Goal: Obtain resource: Download file/media

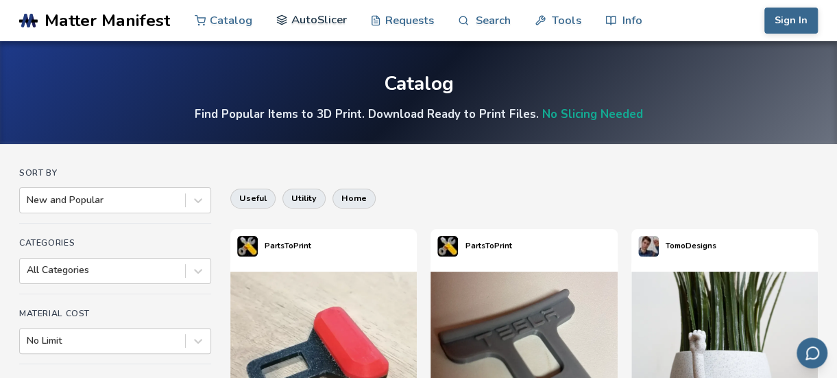
click at [321, 17] on link "AutoSlicer" at bounding box center [311, 19] width 71 height 41
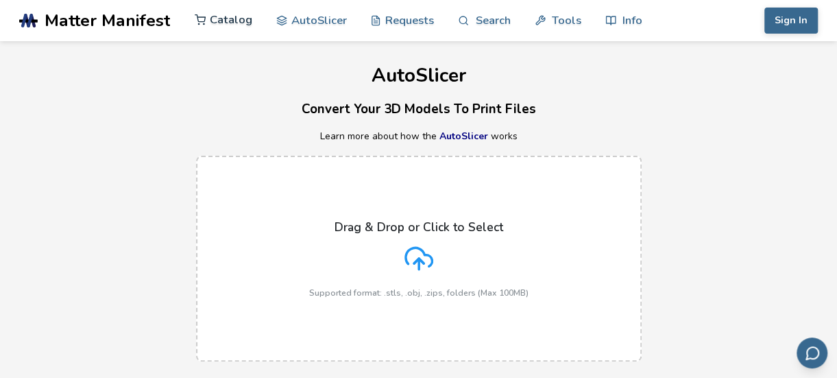
click at [229, 11] on link "Catalog" at bounding box center [224, 19] width 58 height 41
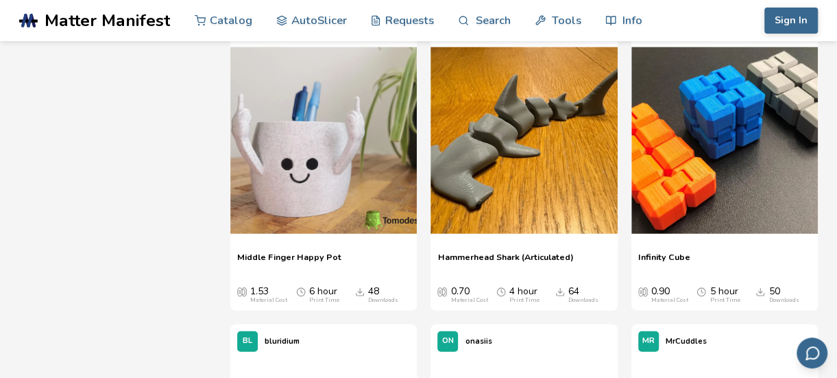
scroll to position [1504, 0]
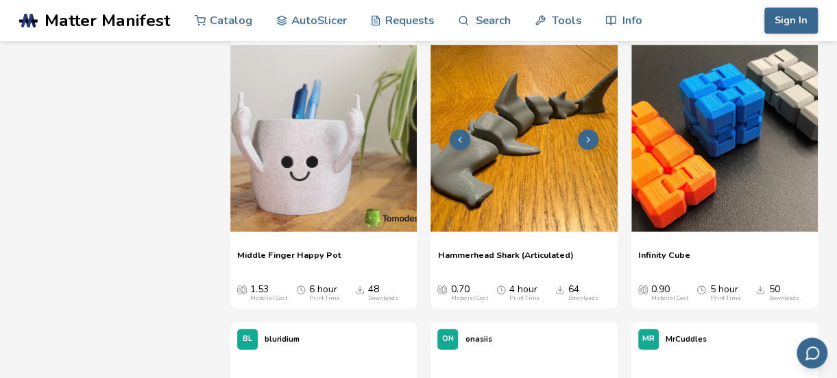
click at [532, 168] on img at bounding box center [523, 138] width 186 height 186
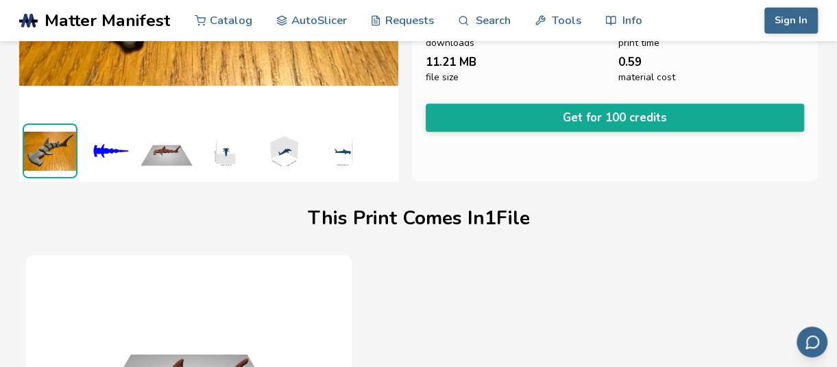
scroll to position [276, 0]
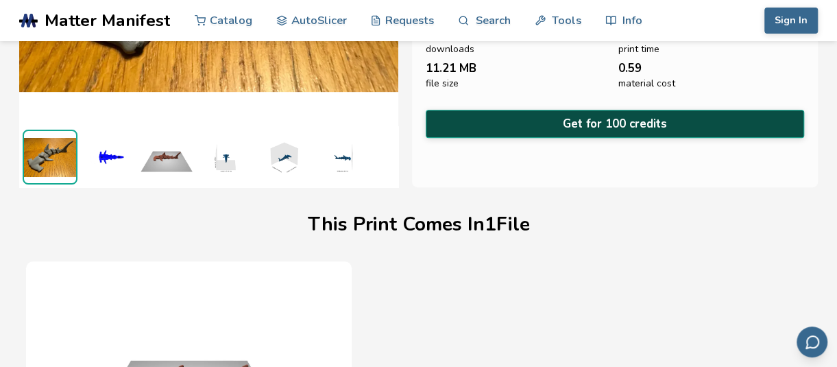
click at [614, 123] on button "Get for 100 credits" at bounding box center [615, 124] width 379 height 28
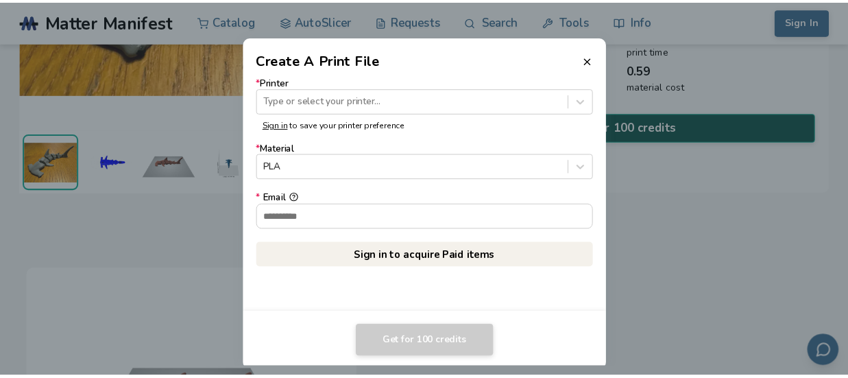
scroll to position [273, 0]
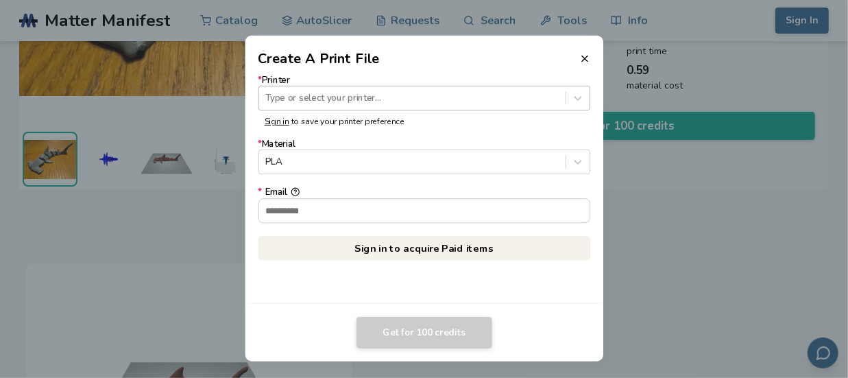
click at [496, 95] on div at bounding box center [411, 97] width 293 height 13
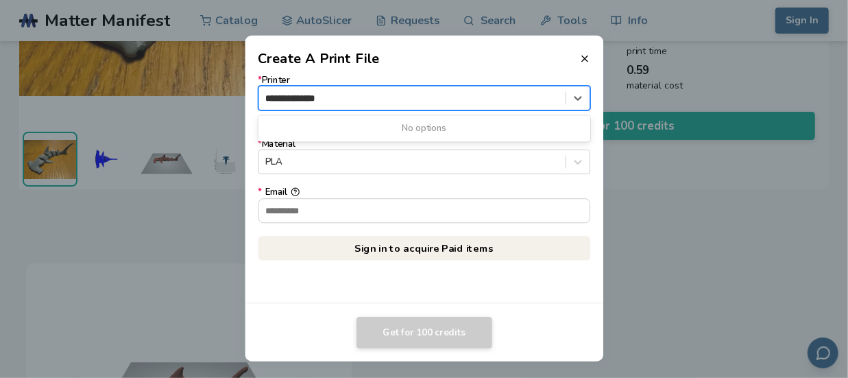
type input "**********"
click at [489, 110] on form "* Printer 0 results available for search term flashforge ad5x. Use Up and Down …" at bounding box center [424, 149] width 332 height 148
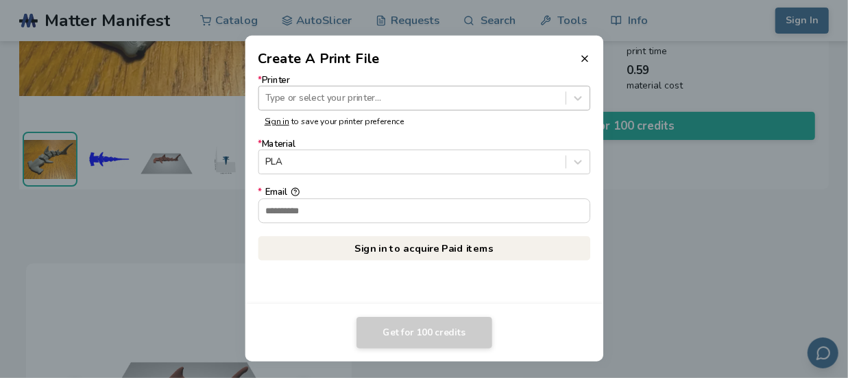
click at [504, 91] on div at bounding box center [411, 97] width 293 height 13
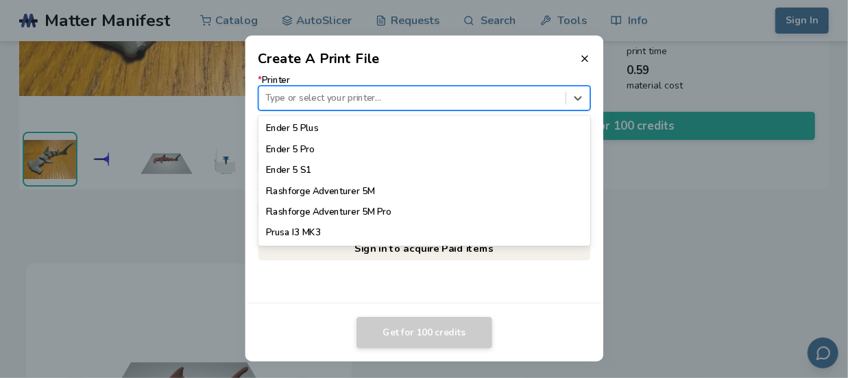
scroll to position [1099, 0]
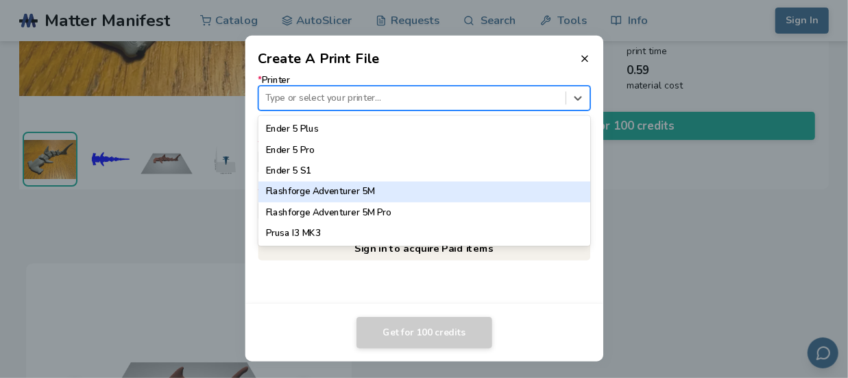
click at [320, 184] on div "Flashforge Adventurer 5M" at bounding box center [424, 191] width 332 height 21
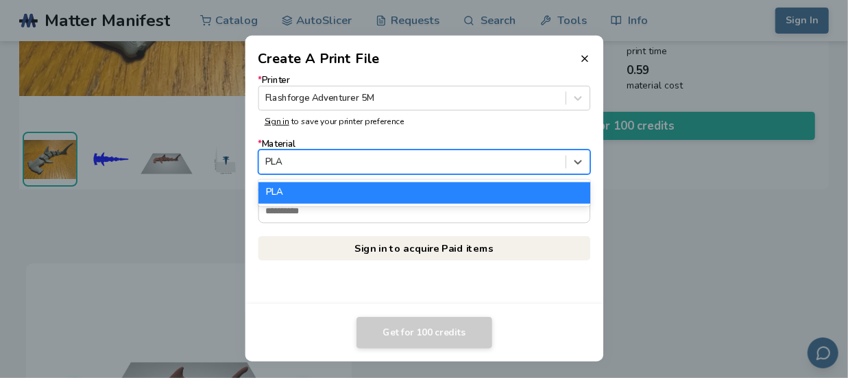
click at [356, 157] on div at bounding box center [411, 162] width 293 height 13
click at [344, 188] on div "PLA" at bounding box center [424, 192] width 332 height 21
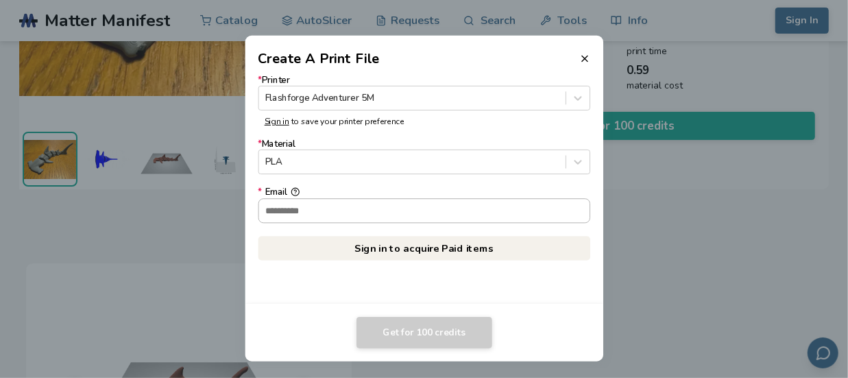
click at [343, 214] on input "* Email" at bounding box center [423, 210] width 331 height 23
type input "**********"
click at [419, 246] on link "Sign in to acquire Paid items" at bounding box center [424, 248] width 332 height 25
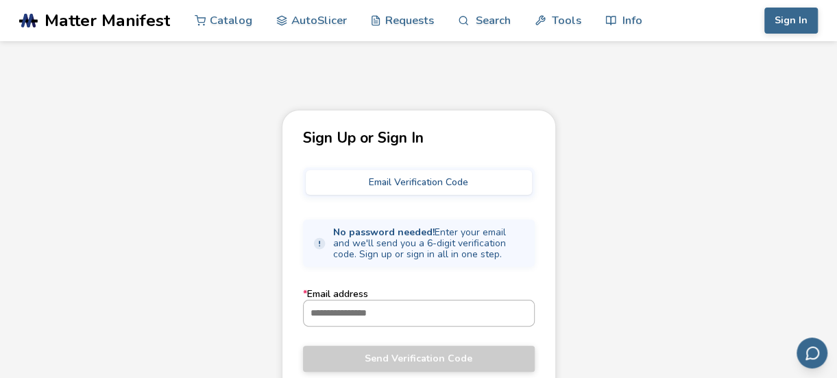
click at [404, 317] on input "* Email address" at bounding box center [419, 312] width 230 height 25
type input "**********"
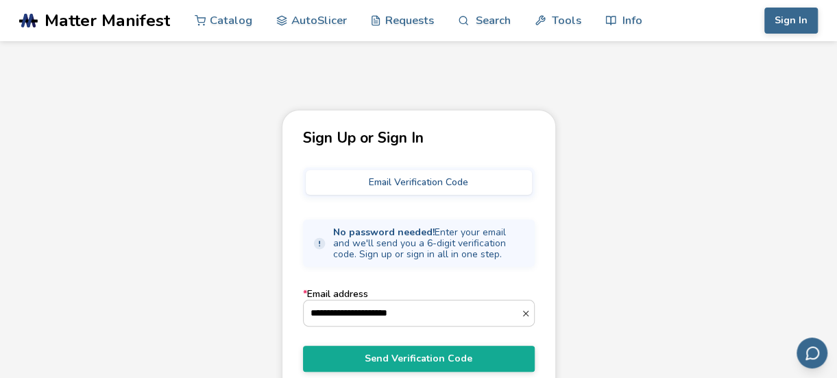
click at [421, 178] on button "Email Verification Code" at bounding box center [419, 182] width 226 height 25
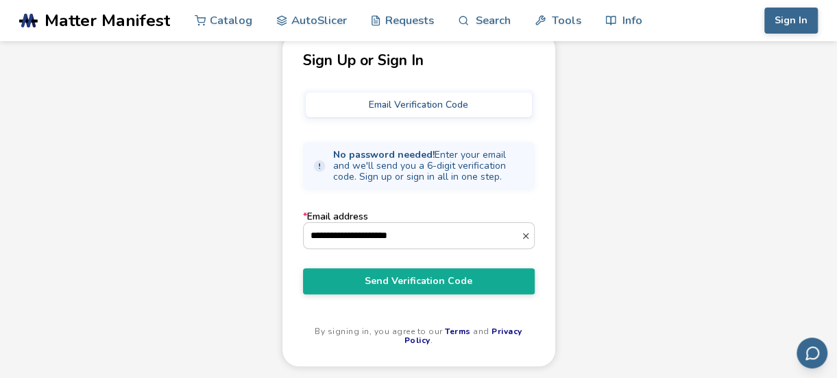
scroll to position [79, 0]
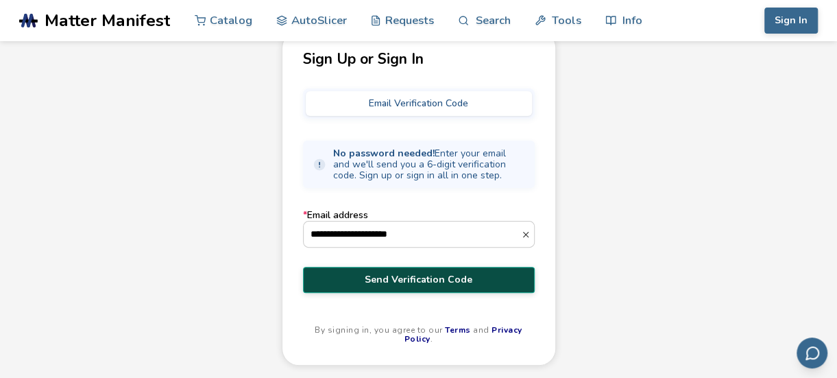
click at [422, 276] on span "Send Verification Code" at bounding box center [418, 279] width 211 height 11
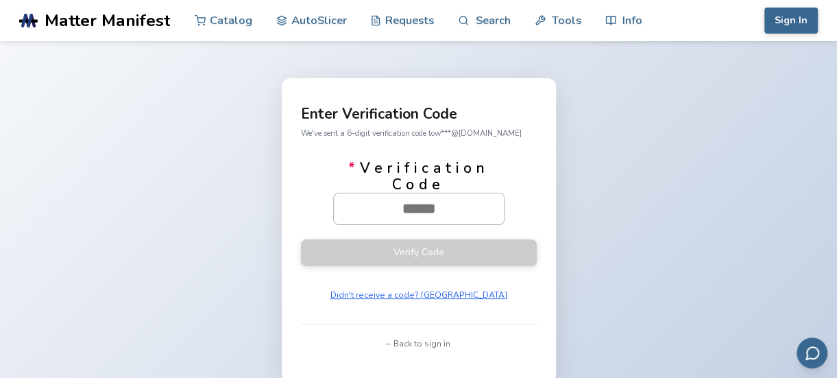
click at [416, 198] on input "* Verification Code" at bounding box center [419, 208] width 170 height 30
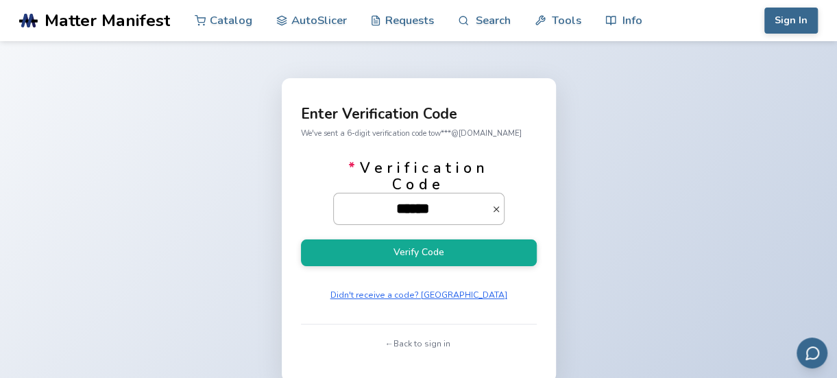
type input "******"
click at [301, 239] on button "Verify Code" at bounding box center [419, 252] width 236 height 27
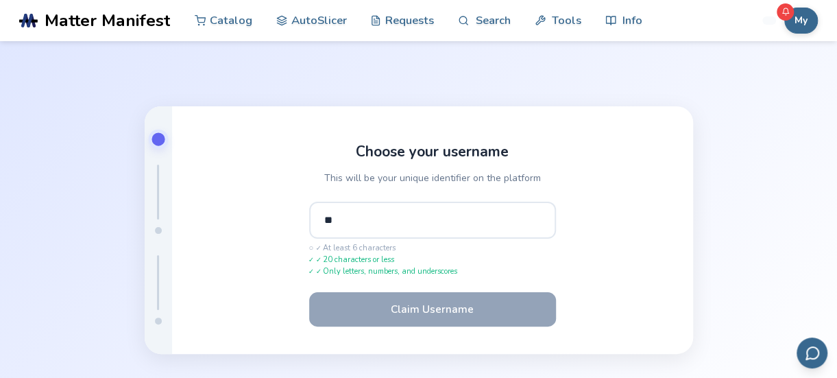
type input "*"
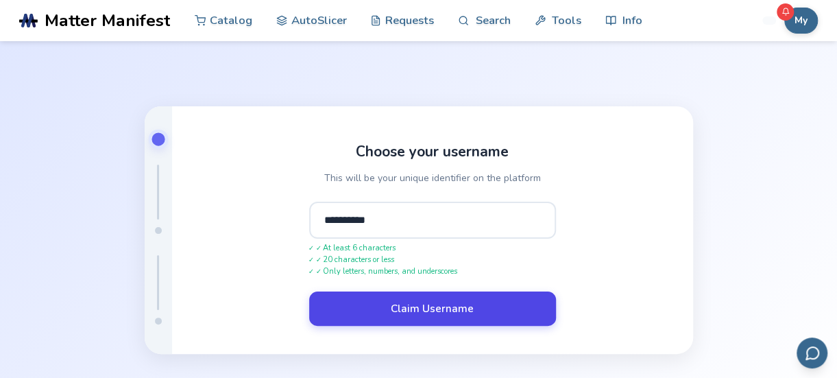
type input "**********"
click at [419, 316] on button "Claim Username" at bounding box center [432, 308] width 247 height 34
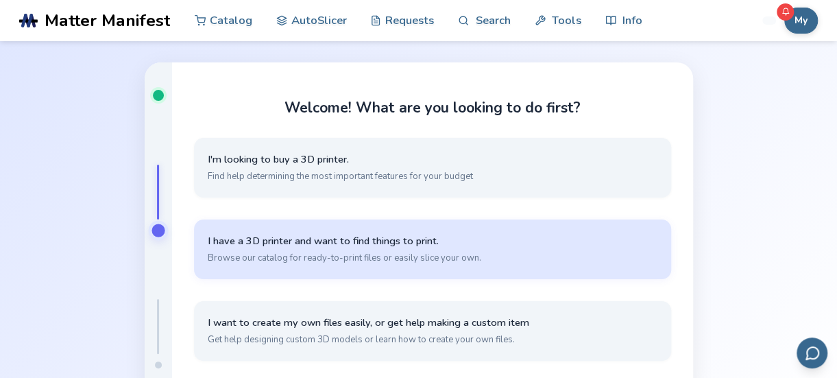
click at [236, 252] on span "Browse our catalog for ready-to-print files or easily slice your own." at bounding box center [433, 258] width 450 height 12
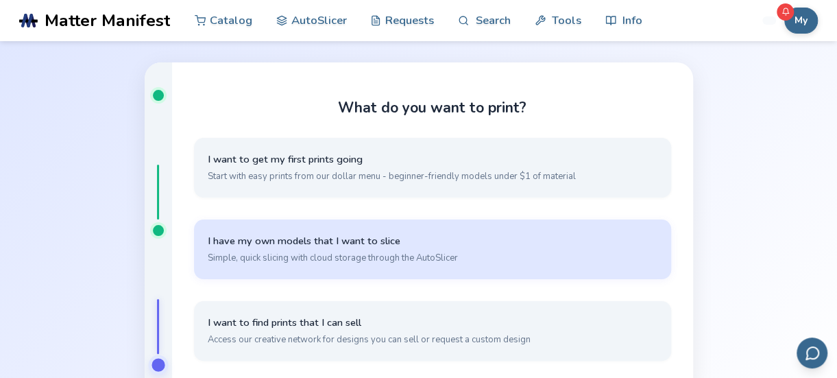
click at [418, 243] on button "I have my own models that I want to slice Simple, quick slicing with cloud stor…" at bounding box center [432, 249] width 477 height 60
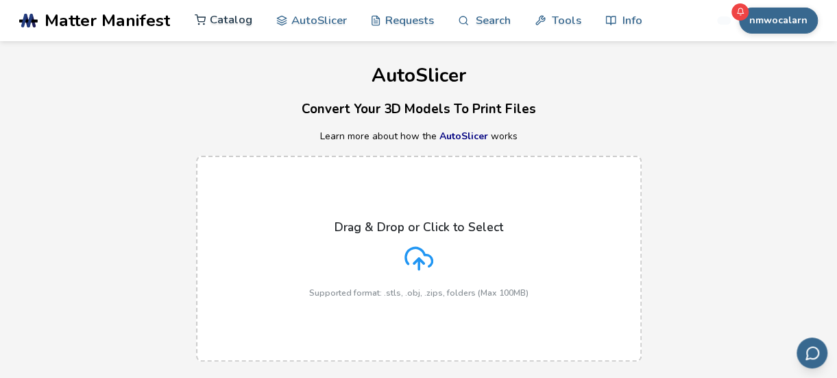
click at [228, 23] on link "Catalog" at bounding box center [224, 19] width 58 height 41
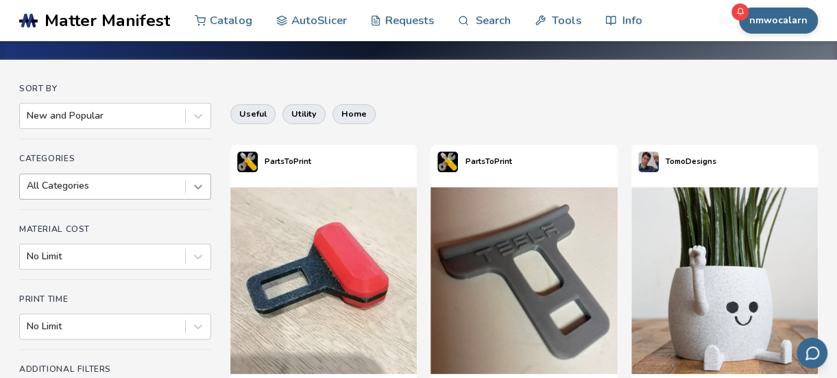
click at [193, 182] on div "All Categories" at bounding box center [115, 186] width 192 height 26
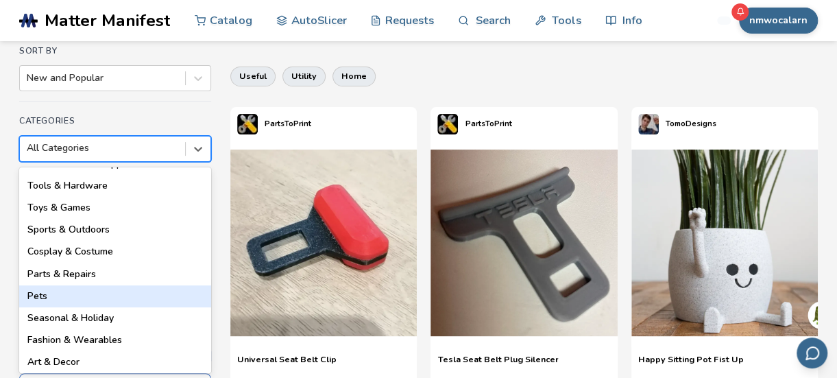
scroll to position [152, 0]
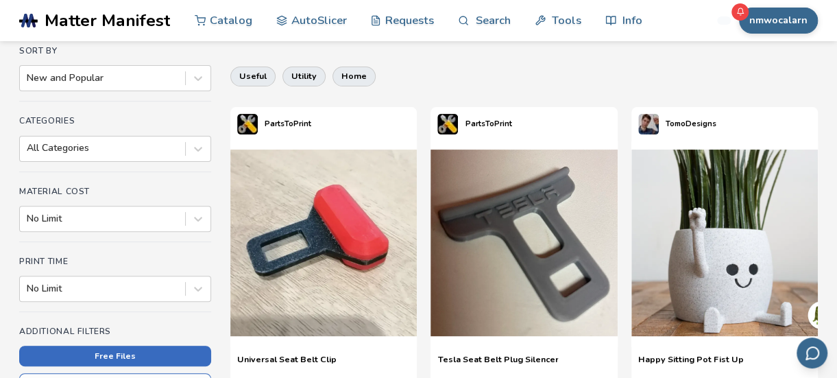
click at [130, 348] on button "Free Files" at bounding box center [115, 355] width 192 height 21
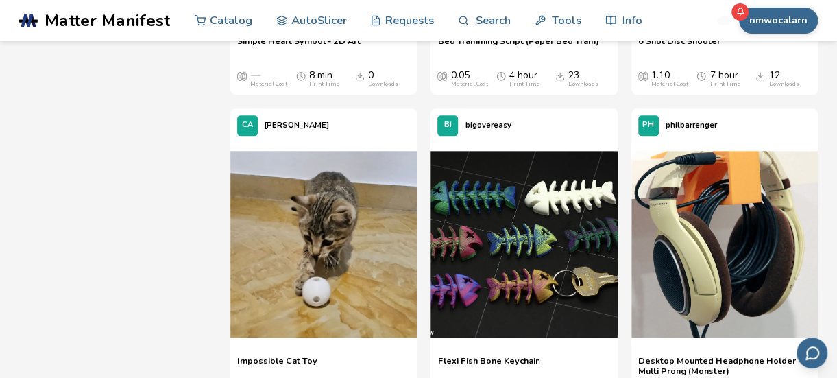
scroll to position [762, 0]
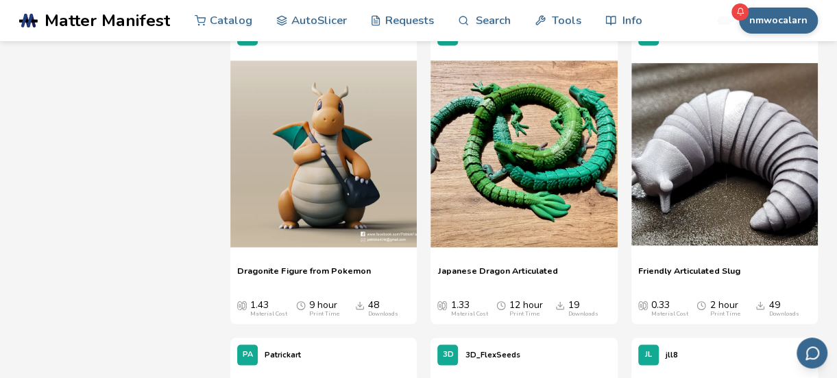
scroll to position [1171, 0]
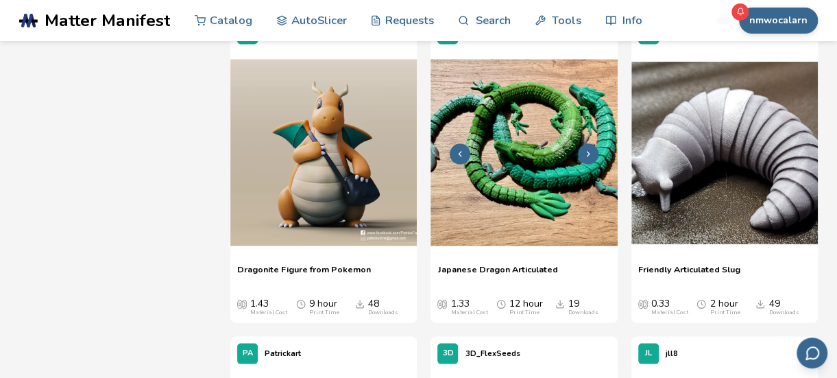
click at [533, 160] on img at bounding box center [523, 152] width 186 height 186
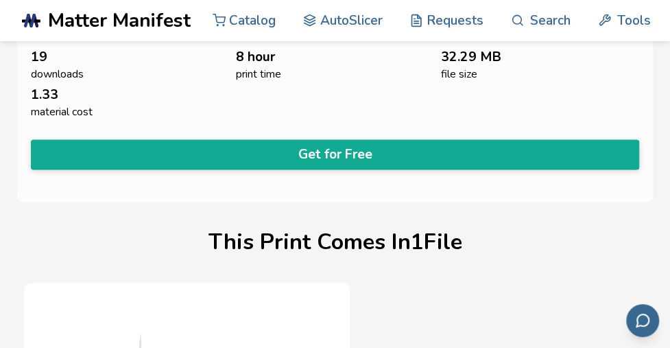
scroll to position [618, 0]
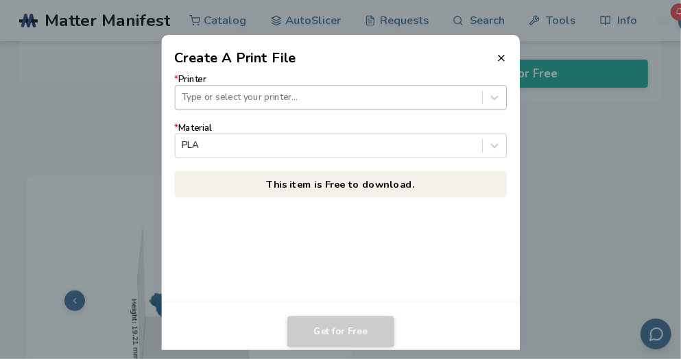
click at [373, 101] on div at bounding box center [328, 97] width 293 height 13
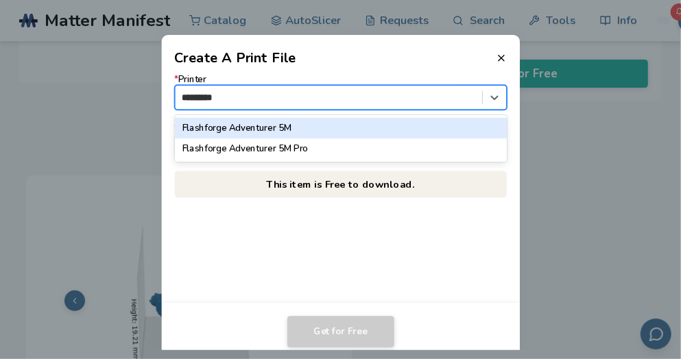
type input "**********"
click at [255, 130] on div "Flashforge Adventurer 5M" at bounding box center [340, 128] width 332 height 21
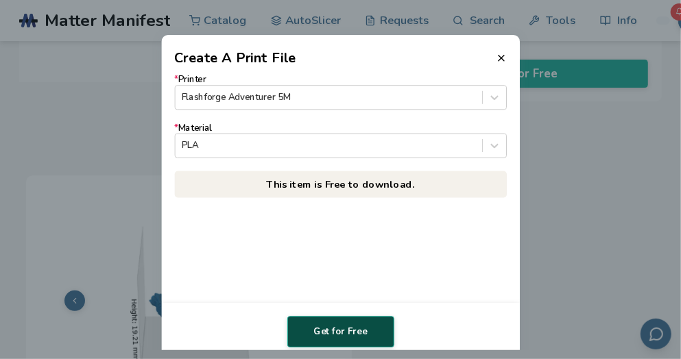
click at [354, 324] on button "Get for Free" at bounding box center [340, 332] width 107 height 32
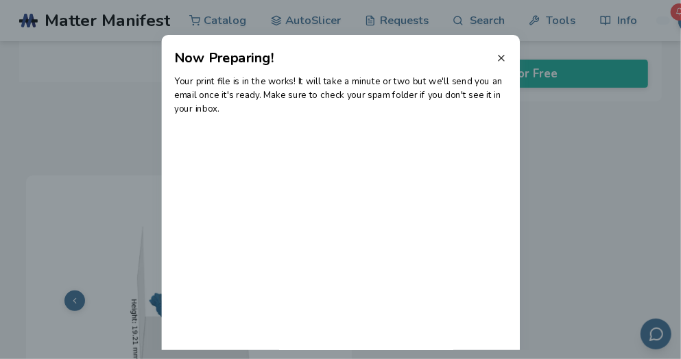
click at [502, 57] on line at bounding box center [500, 58] width 5 height 5
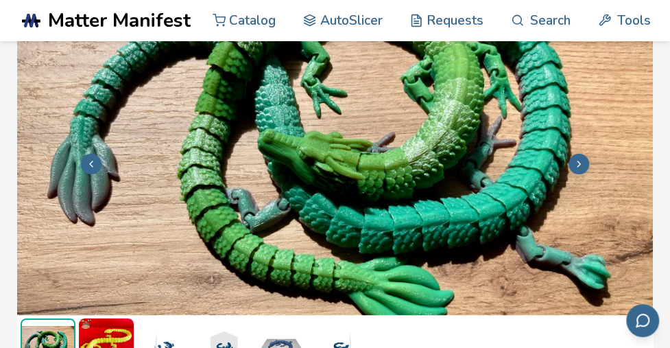
scroll to position [55, 1]
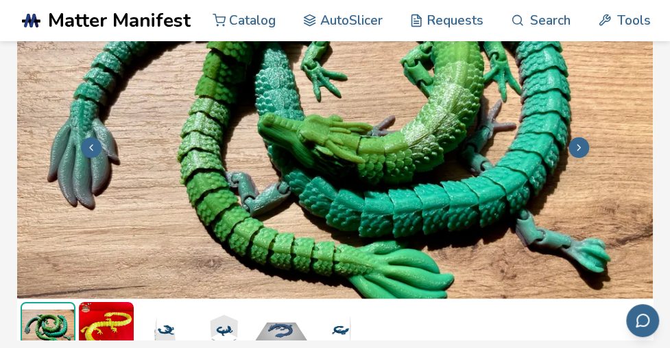
click at [105, 302] on img at bounding box center [106, 329] width 55 height 55
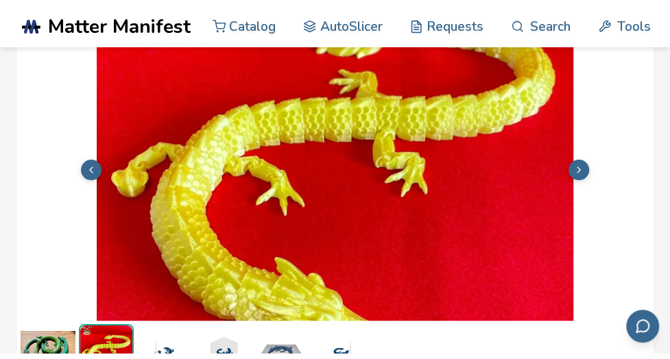
scroll to position [40, 0]
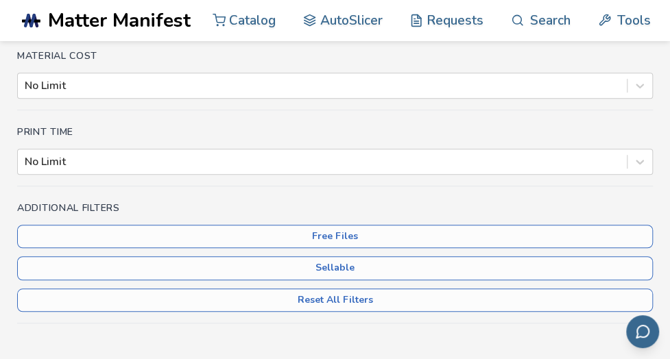
scroll to position [287, 0]
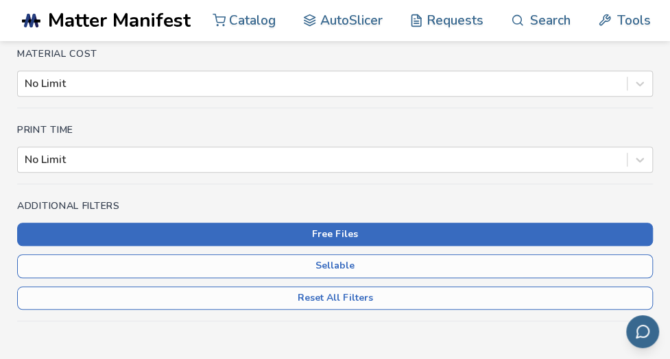
click at [359, 223] on button "Free Files" at bounding box center [334, 234] width 635 height 23
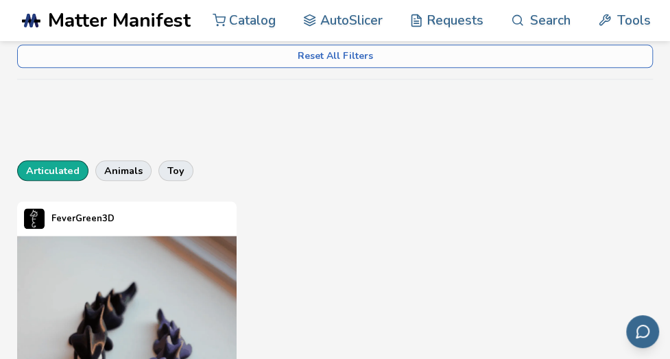
scroll to position [529, 0]
click at [55, 160] on button "articulated" at bounding box center [52, 170] width 71 height 21
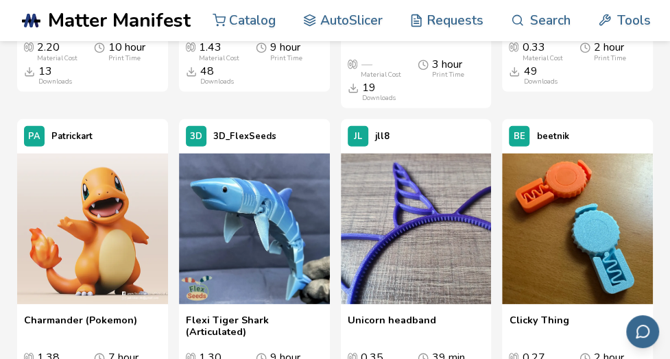
scroll to position [1460, 0]
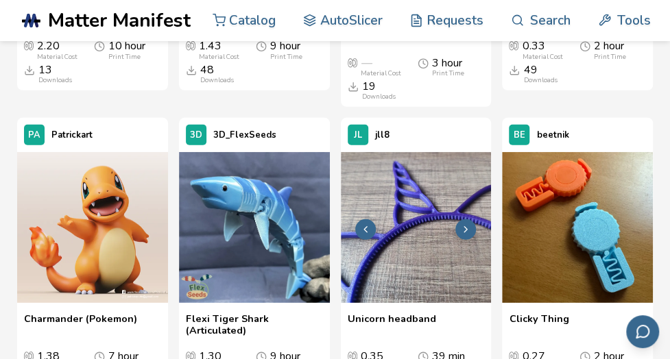
click at [422, 176] on img at bounding box center [416, 227] width 151 height 151
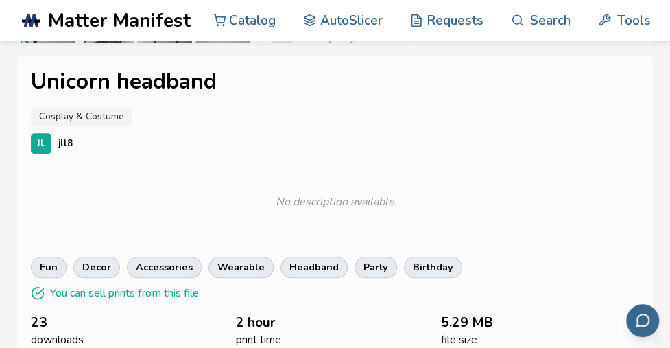
scroll to position [346, 0]
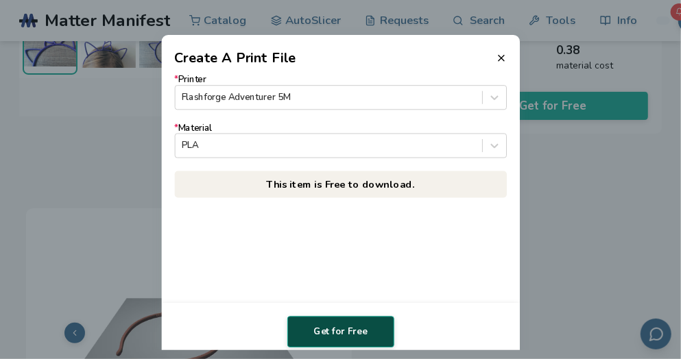
click at [343, 331] on button "Get for Free" at bounding box center [340, 332] width 107 height 32
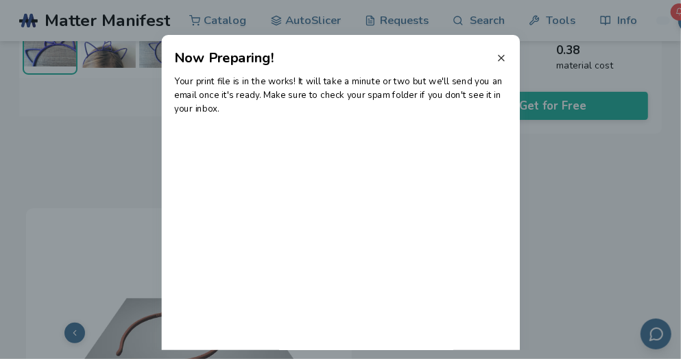
click at [500, 57] on line at bounding box center [500, 58] width 5 height 5
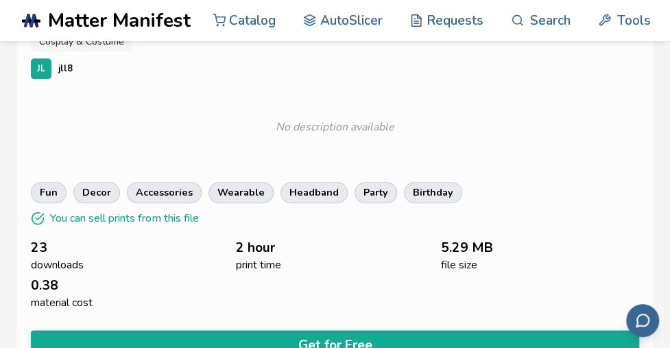
scroll to position [432, 0]
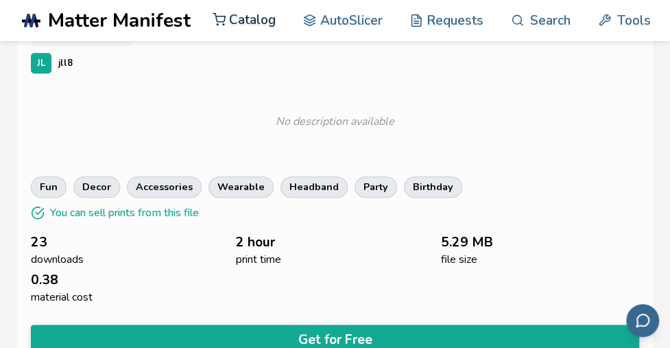
click at [226, 12] on link "Catalog" at bounding box center [243, 19] width 63 height 41
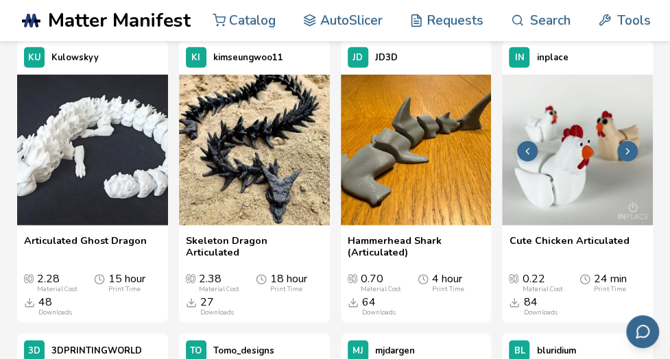
scroll to position [1270, 0]
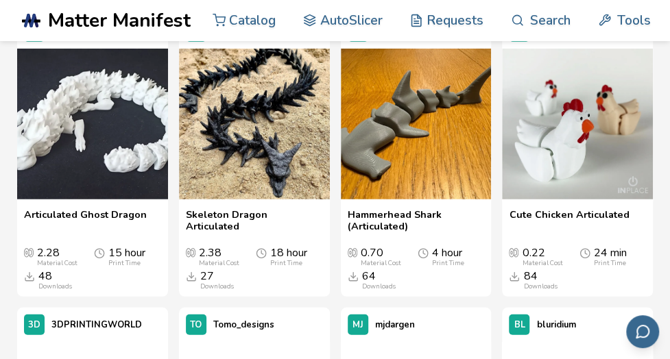
click at [111, 209] on span "Articulated Ghost Dragon" at bounding box center [85, 221] width 123 height 24
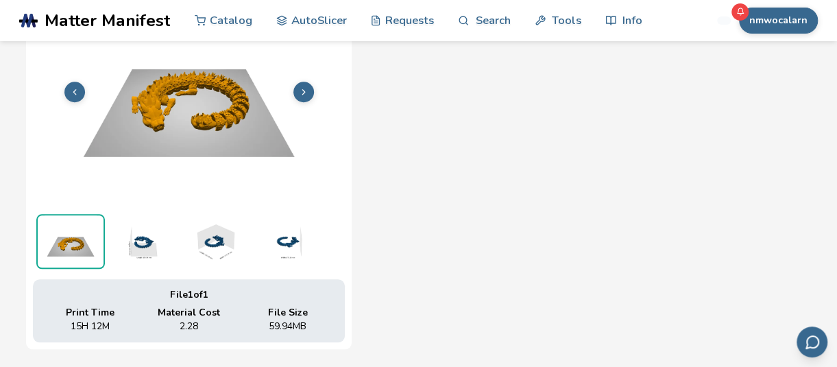
scroll to position [571, 0]
click at [395, 173] on div "File 1 of 1 Print Time 15H 12M Material Cost 2.28 File Size 59.94 MB" at bounding box center [418, 157] width 785 height 382
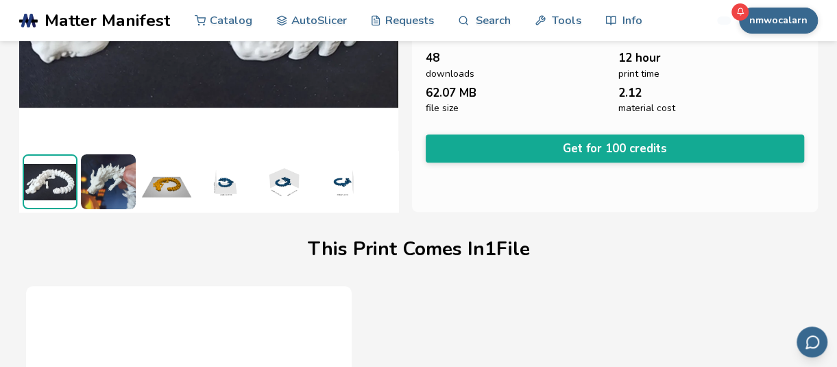
scroll to position [249, 0]
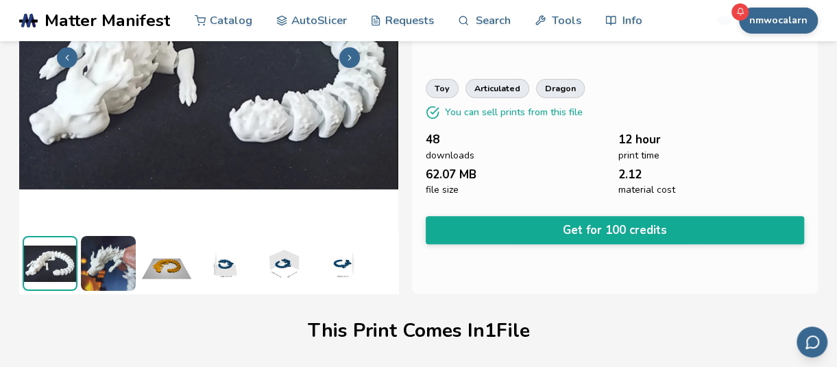
click at [357, 156] on img at bounding box center [208, 56] width 379 height 284
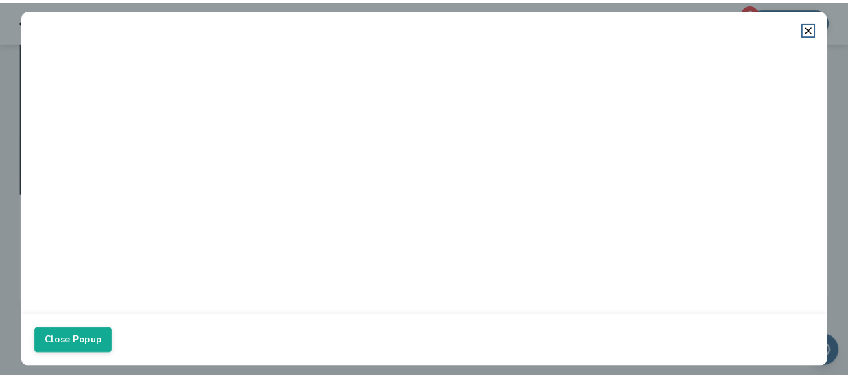
scroll to position [167, 0]
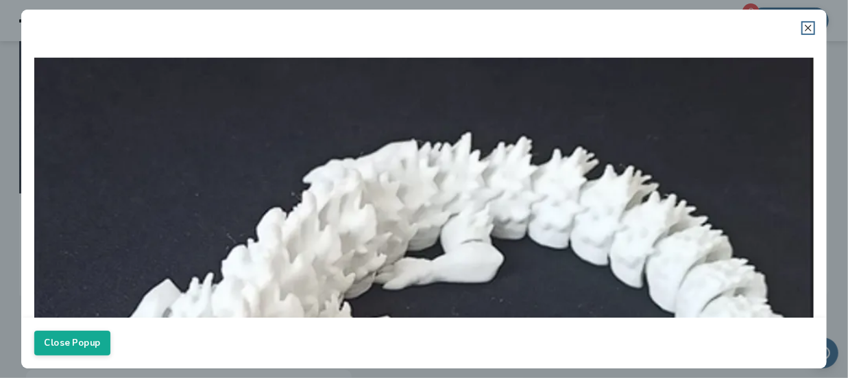
click at [806, 29] on line at bounding box center [807, 27] width 5 height 5
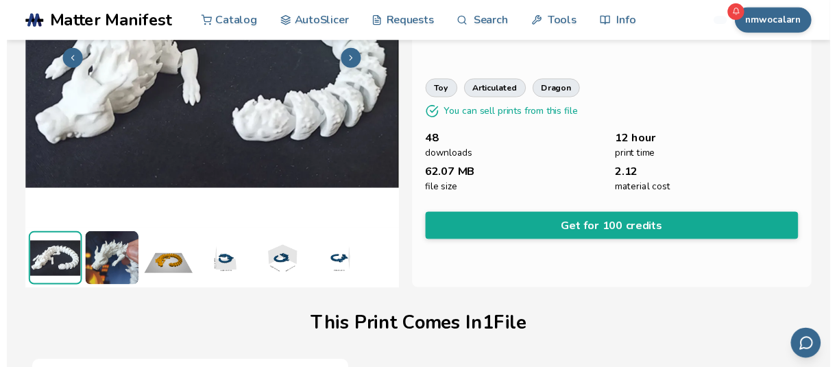
scroll to position [169, 0]
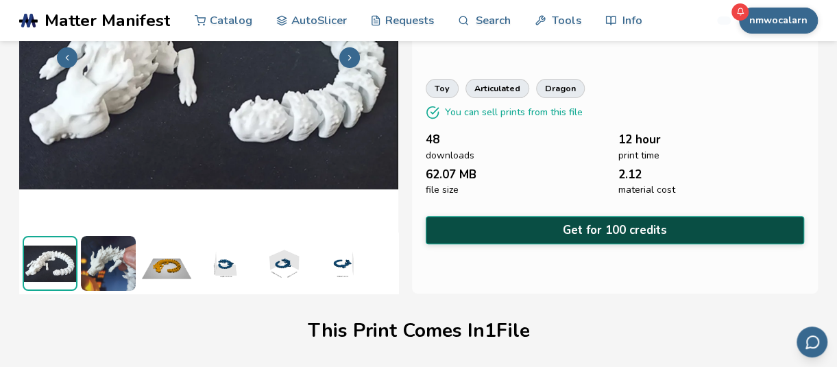
click at [606, 218] on button "Get for 100 credits" at bounding box center [615, 230] width 379 height 28
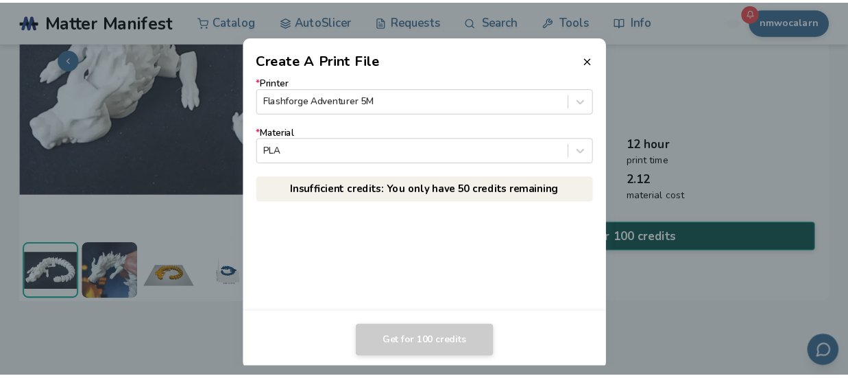
scroll to position [167, 0]
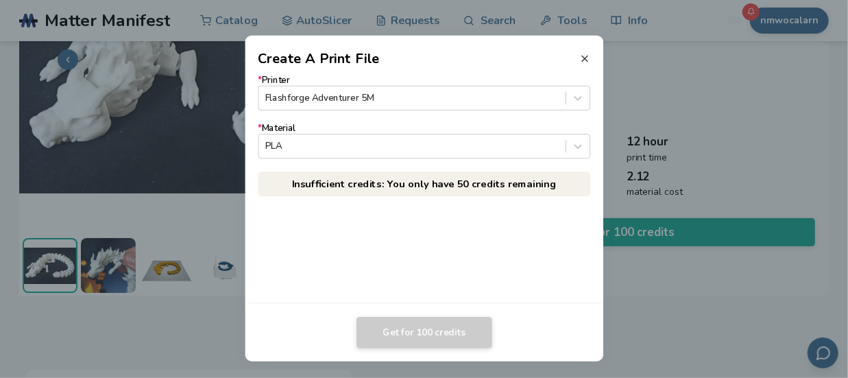
click at [581, 59] on icon at bounding box center [584, 58] width 11 height 11
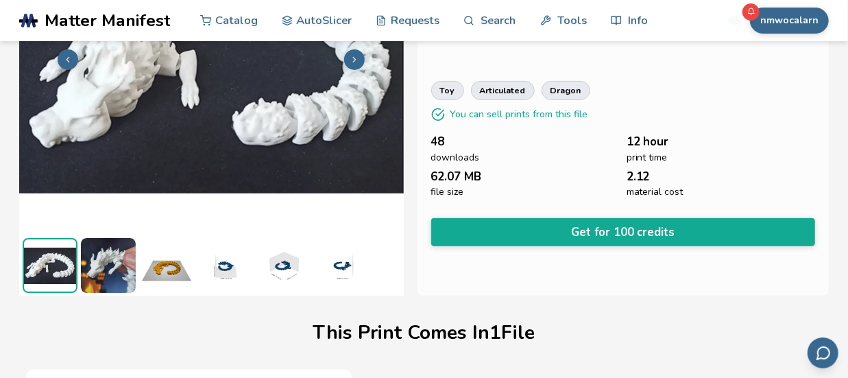
click at [581, 59] on div "Articulated Ghost Dragon Toys & Games KU Kulowskyy Articulated 3D Printed Ghost…" at bounding box center [623, 89] width 412 height 411
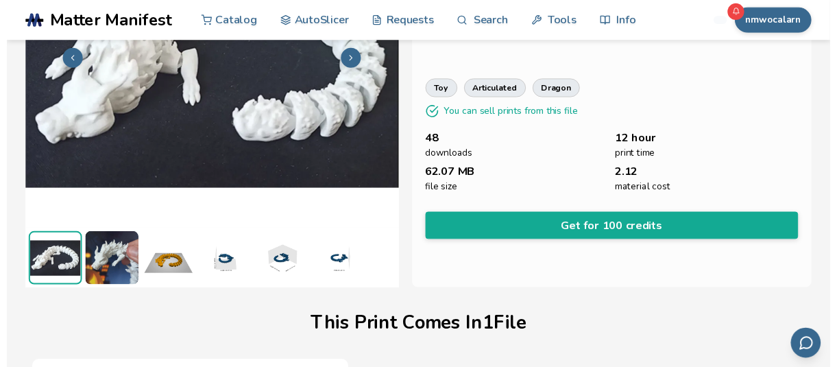
scroll to position [169, 0]
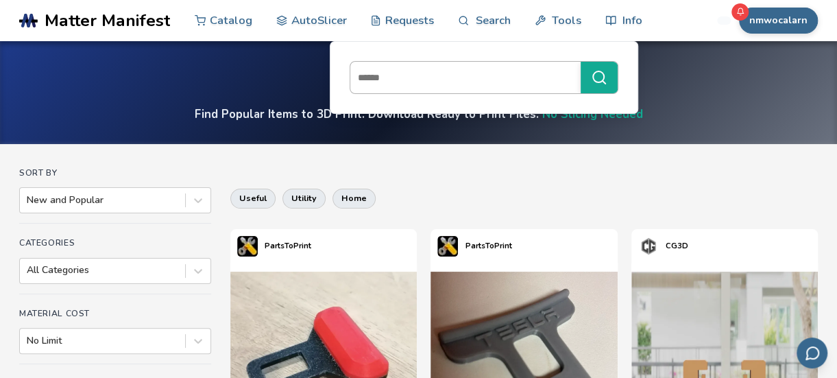
click at [457, 80] on input at bounding box center [461, 77] width 223 height 25
type input "****"
click at [581, 62] on button "****" at bounding box center [599, 78] width 37 height 32
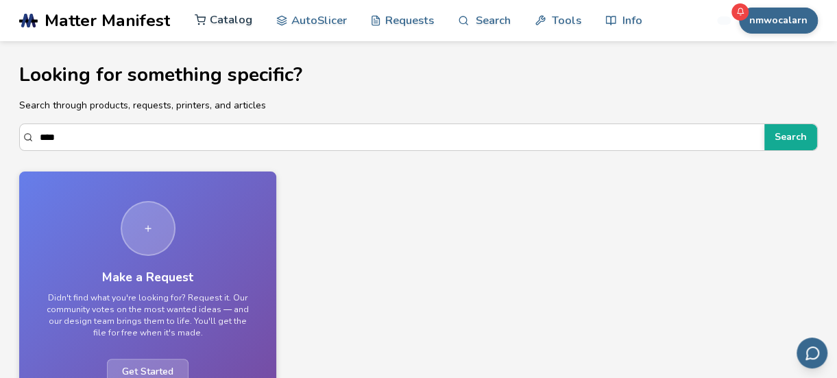
click at [223, 14] on link "Catalog" at bounding box center [224, 19] width 58 height 41
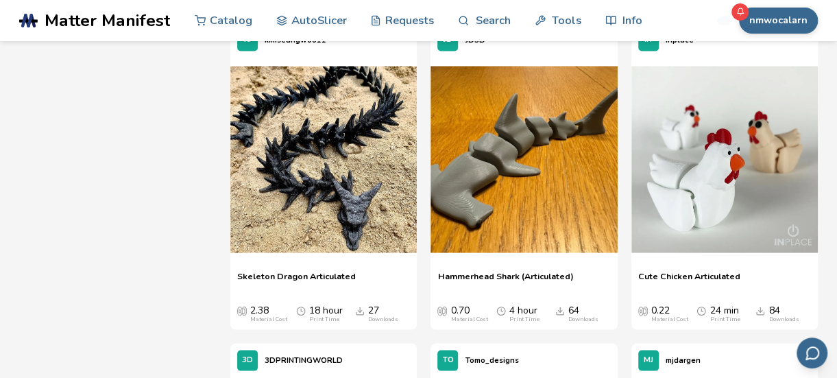
scroll to position [1165, 0]
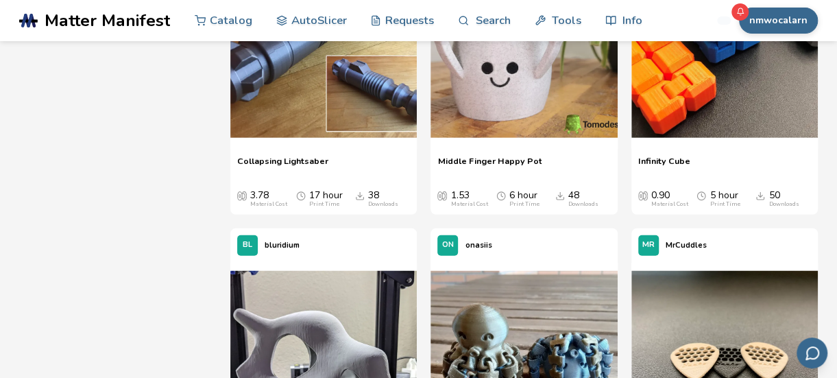
click at [218, 248] on div "Sort By New and Popular Categories All Categories Material Cost No Limit Print …" at bounding box center [418, 238] width 799 height 3337
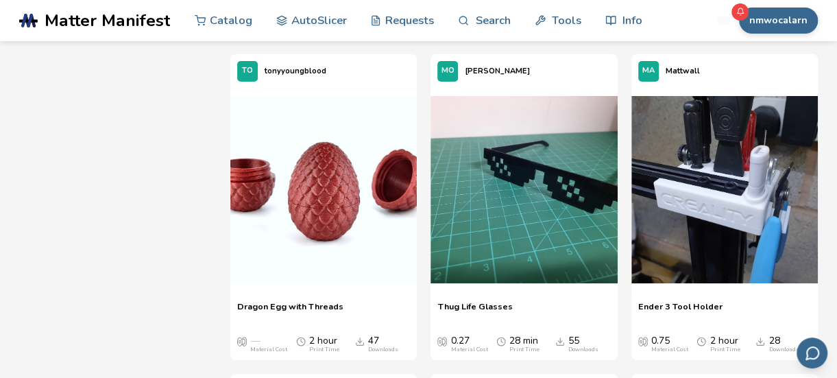
scroll to position [2607, 0]
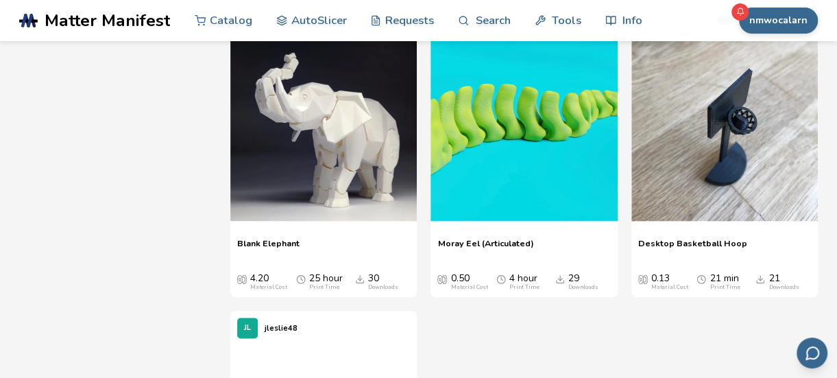
scroll to position [8223, 0]
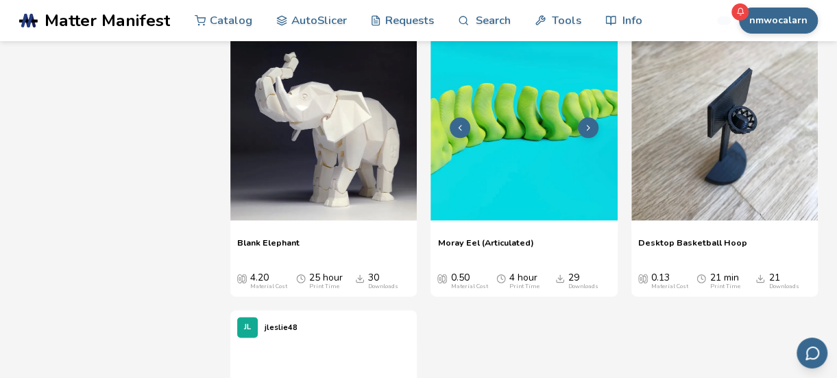
click at [522, 120] on img at bounding box center [523, 126] width 186 height 186
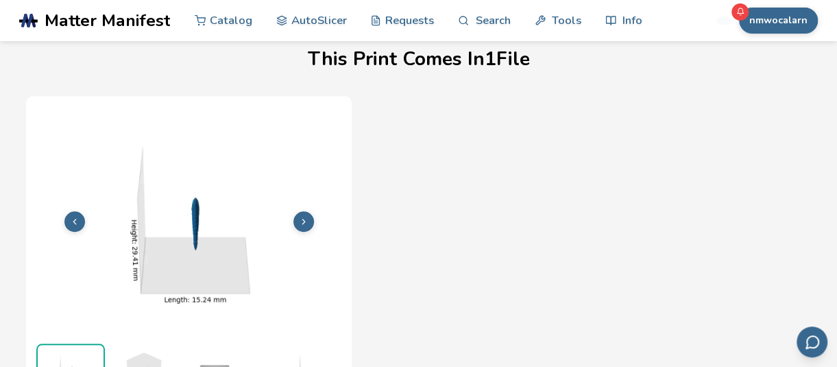
click at [354, 149] on div "File 1 of 1 Print Time 3H 19M Material Cost 0.51 File Size 11.36 MB" at bounding box center [418, 287] width 785 height 382
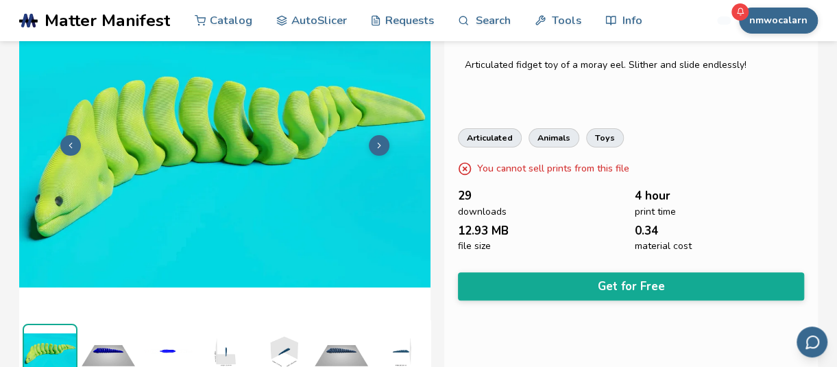
scroll to position [80, 0]
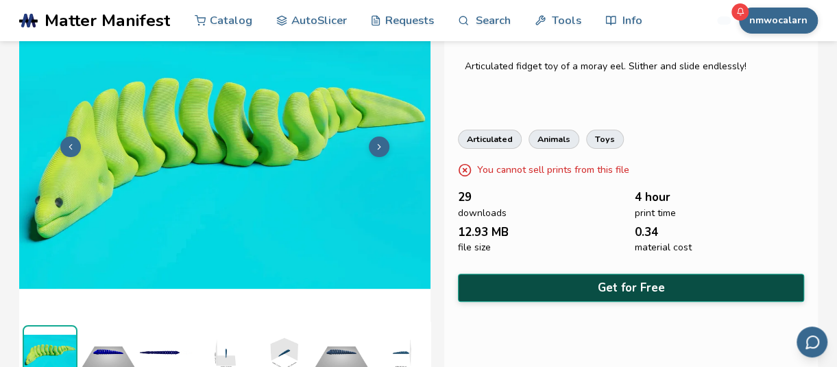
click at [585, 282] on button "Get for Free" at bounding box center [631, 287] width 346 height 28
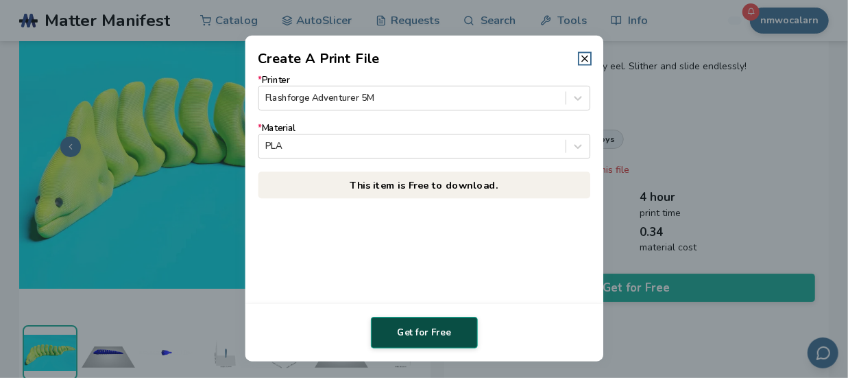
click at [417, 336] on button "Get for Free" at bounding box center [424, 333] width 107 height 32
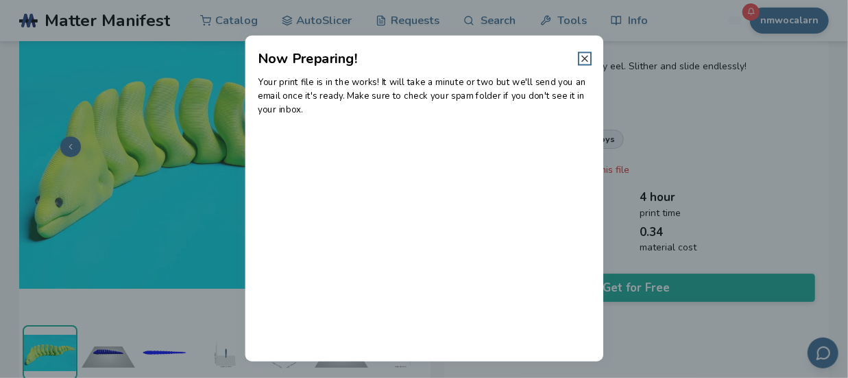
click at [586, 54] on icon at bounding box center [584, 58] width 11 height 11
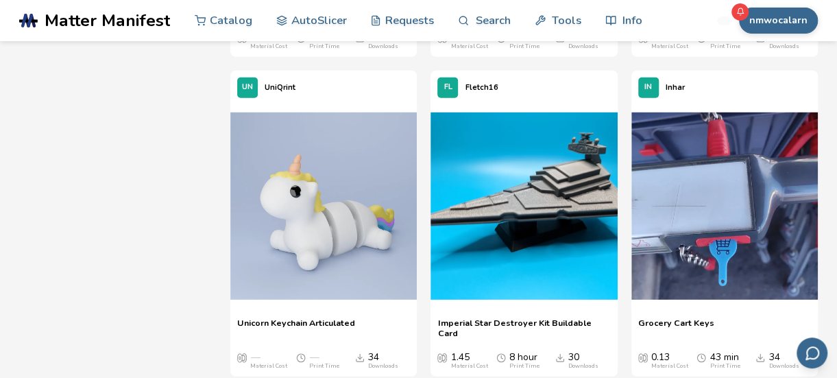
scroll to position [4315, 0]
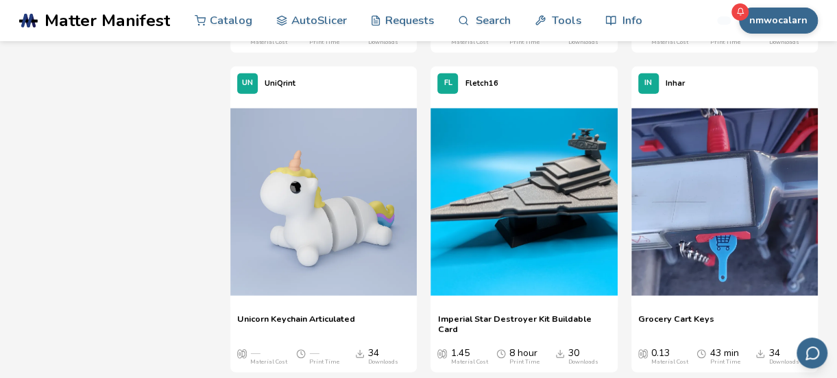
drag, startPoint x: 4, startPoint y: 142, endPoint x: 200, endPoint y: 114, distance: 197.9
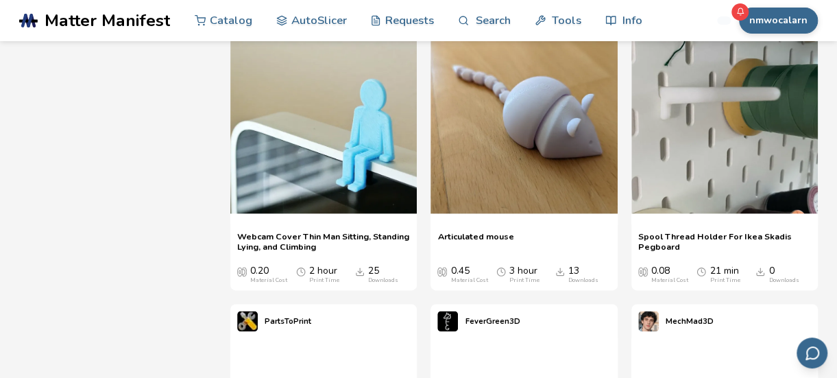
scroll to position [13341, 0]
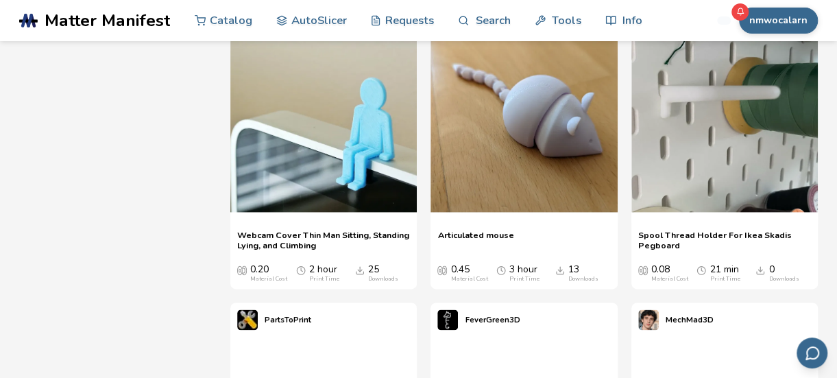
drag, startPoint x: 195, startPoint y: 112, endPoint x: 197, endPoint y: 59, distance: 53.5
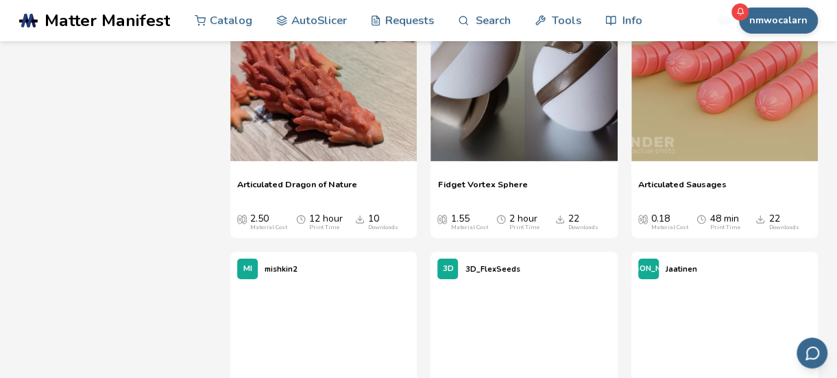
scroll to position [14717, 0]
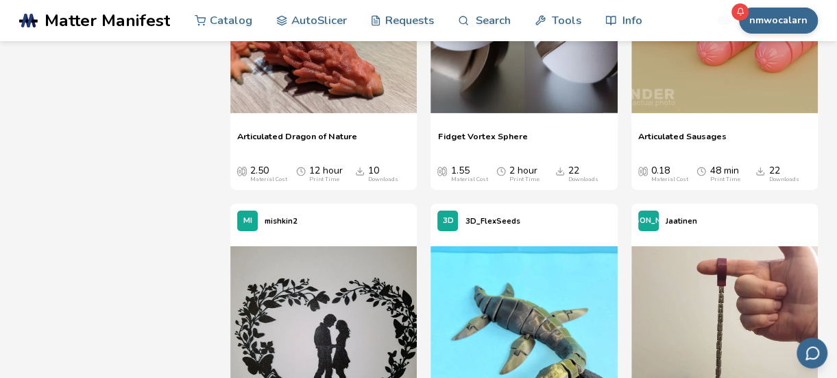
drag, startPoint x: 210, startPoint y: 198, endPoint x: 193, endPoint y: 272, distance: 75.8
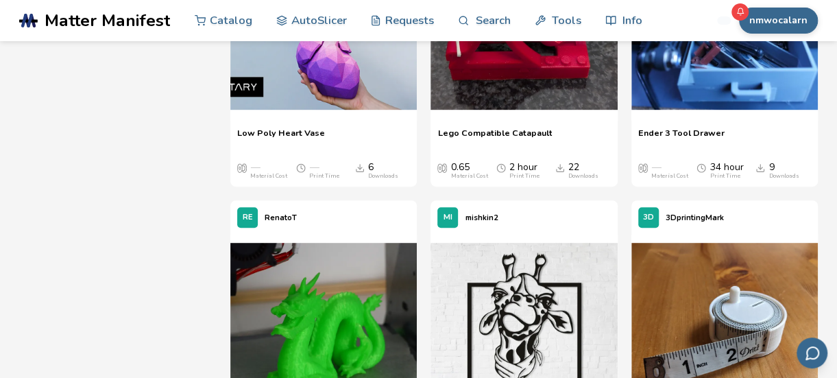
scroll to position [15363, 0]
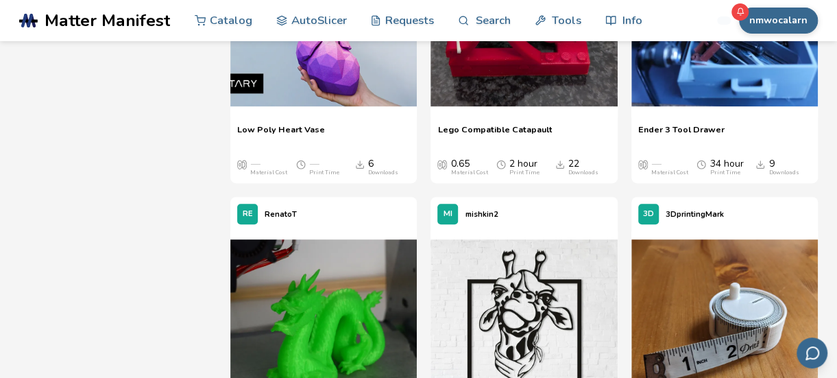
drag, startPoint x: 193, startPoint y: 272, endPoint x: 199, endPoint y: 314, distance: 42.3
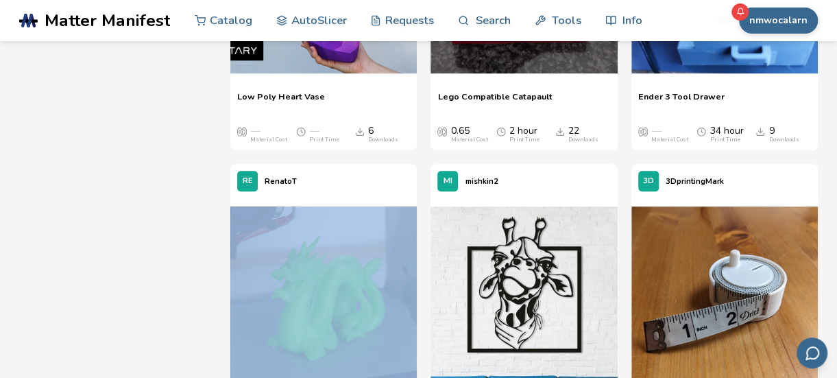
scroll to position [15398, 0]
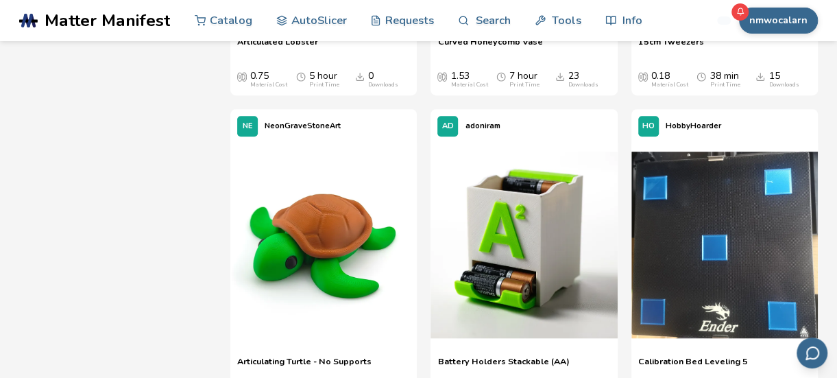
scroll to position [18070, 0]
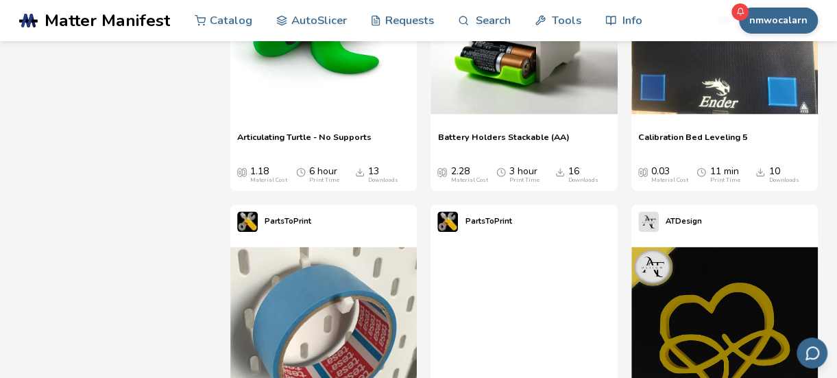
scroll to position [18231, 0]
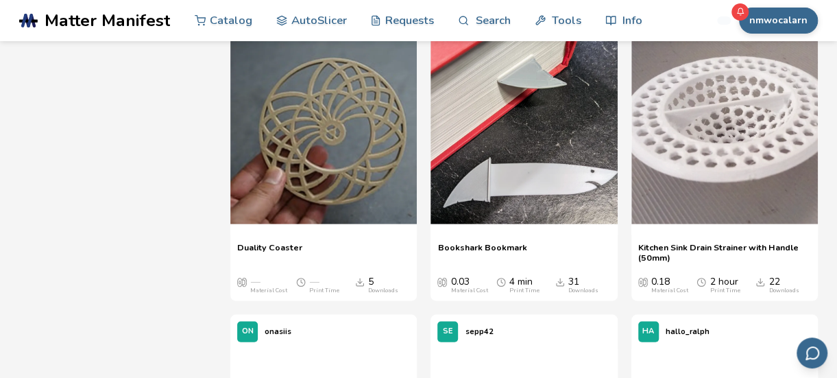
scroll to position [21314, 0]
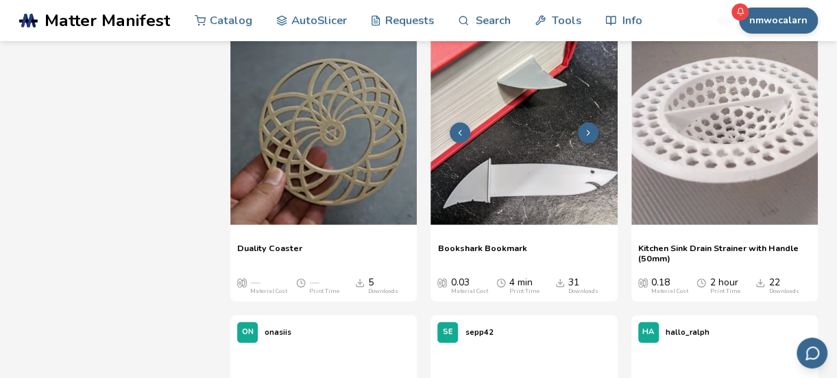
click at [524, 179] on img at bounding box center [523, 131] width 186 height 186
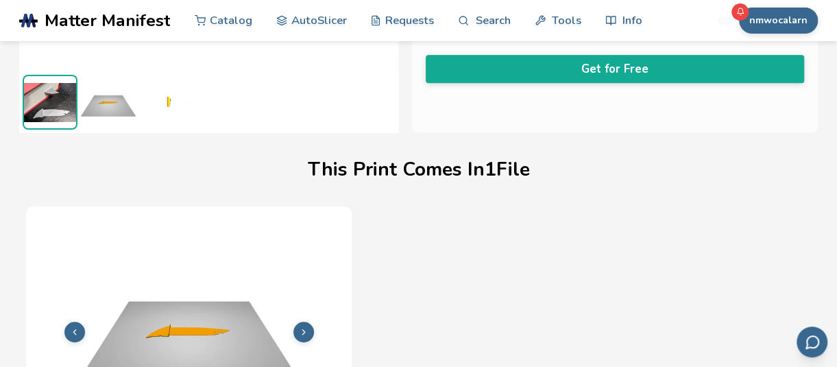
scroll to position [279, 0]
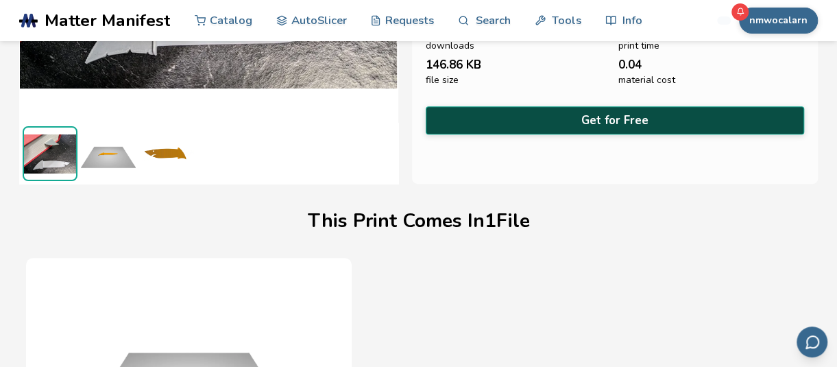
click at [538, 114] on button "Get for Free" at bounding box center [615, 120] width 379 height 28
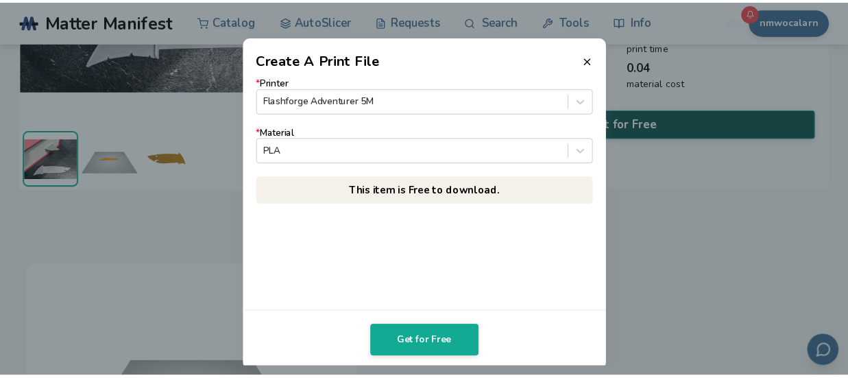
scroll to position [277, 0]
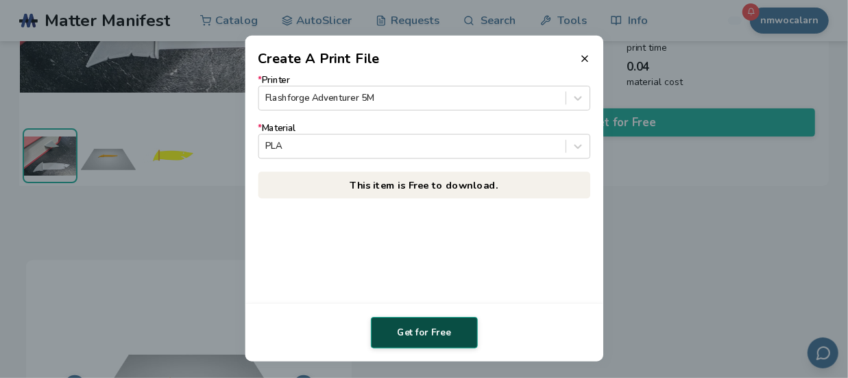
click at [412, 337] on button "Get for Free" at bounding box center [424, 333] width 107 height 32
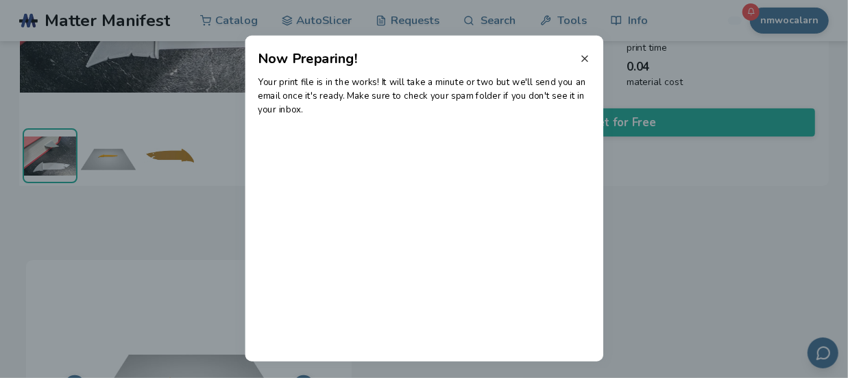
click at [589, 58] on icon at bounding box center [584, 58] width 11 height 11
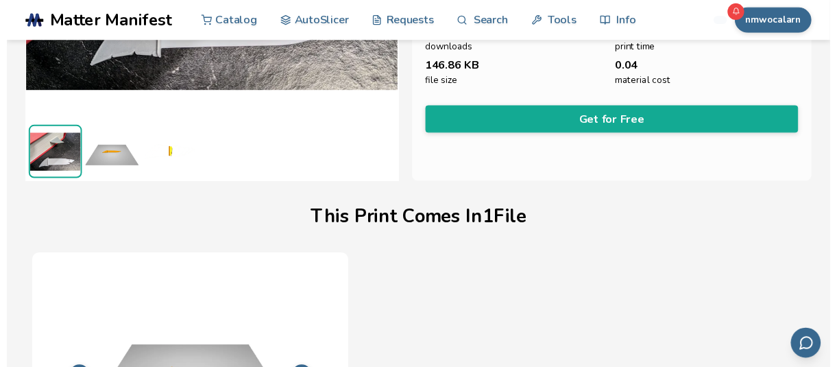
scroll to position [279, 0]
